Goal: Task Accomplishment & Management: Complete application form

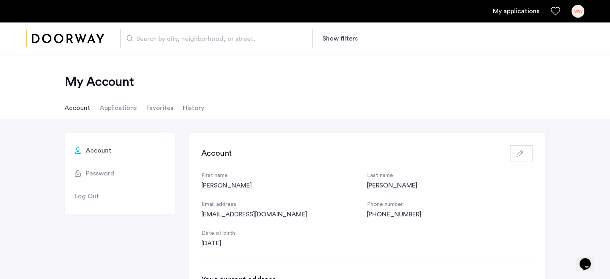
click at [119, 108] on li "Applications" at bounding box center [118, 108] width 37 height 22
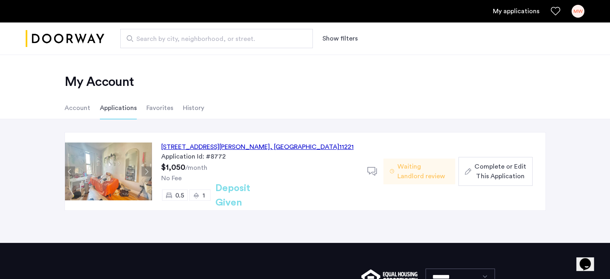
click at [499, 175] on span "Complete or Edit This Application" at bounding box center [499, 171] width 51 height 19
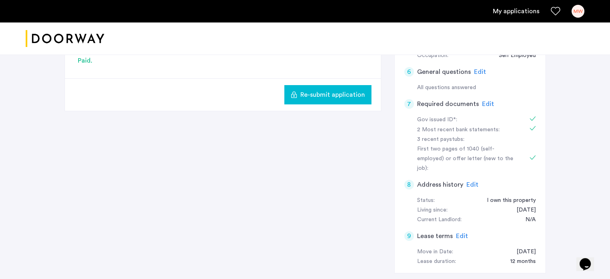
scroll to position [240, 0]
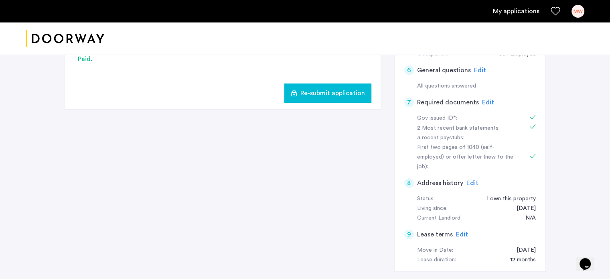
click at [484, 102] on span "Edit" at bounding box center [488, 102] width 12 height 6
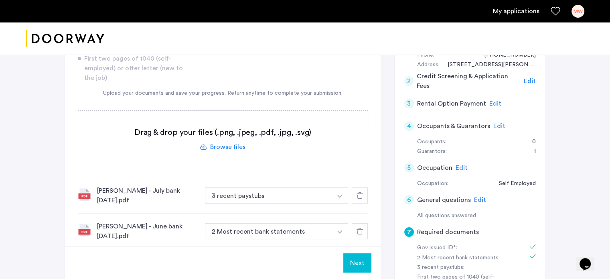
scroll to position [160, 0]
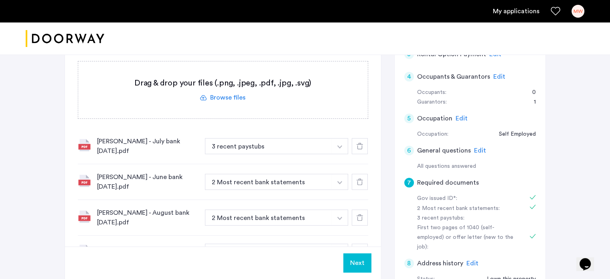
drag, startPoint x: 223, startPoint y: 89, endPoint x: 222, endPoint y: 94, distance: 5.0
click at [222, 94] on label at bounding box center [222, 89] width 289 height 57
click at [0, 0] on input "file" at bounding box center [0, 0] width 0 height 0
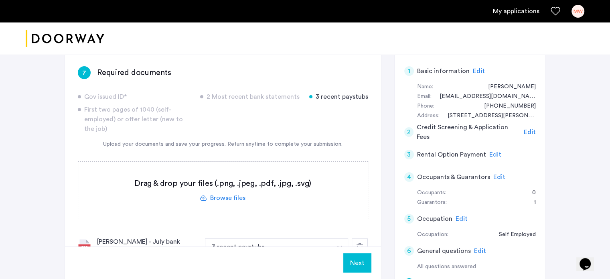
scroll to position [0, 0]
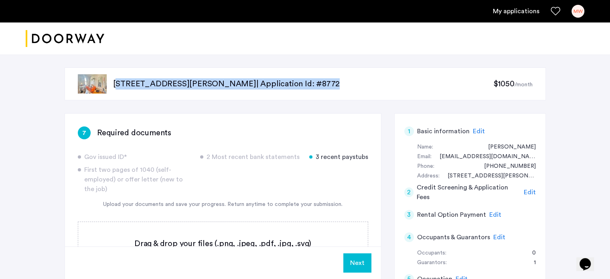
drag, startPoint x: 112, startPoint y: 85, endPoint x: 378, endPoint y: 85, distance: 266.1
click at [378, 85] on div "[STREET_ADDRESS][PERSON_NAME] | Application Id: #8772 $1050 /month" at bounding box center [305, 83] width 481 height 33
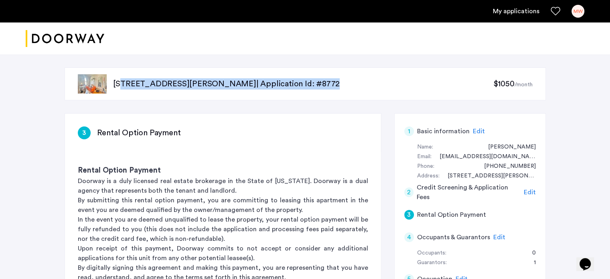
drag, startPoint x: 377, startPoint y: 82, endPoint x: 115, endPoint y: 85, distance: 261.3
click at [115, 85] on p "[STREET_ADDRESS][PERSON_NAME] | Application Id: #8772" at bounding box center [303, 83] width 380 height 11
drag, startPoint x: 380, startPoint y: 82, endPoint x: 113, endPoint y: 86, distance: 267.0
click at [113, 86] on p "[STREET_ADDRESS][PERSON_NAME] | Application Id: #8772" at bounding box center [303, 83] width 380 height 11
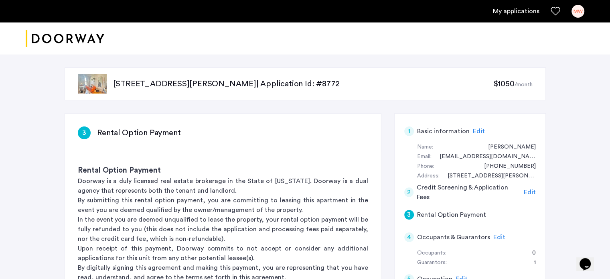
drag, startPoint x: 172, startPoint y: 85, endPoint x: 28, endPoint y: 168, distance: 165.7
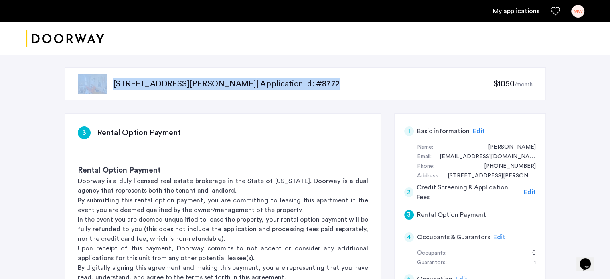
drag, startPoint x: 385, startPoint y: 84, endPoint x: 44, endPoint y: 85, distance: 340.3
copy div "[STREET_ADDRESS][PERSON_NAME] | Application Id: #8772"
